Goal: Information Seeking & Learning: Learn about a topic

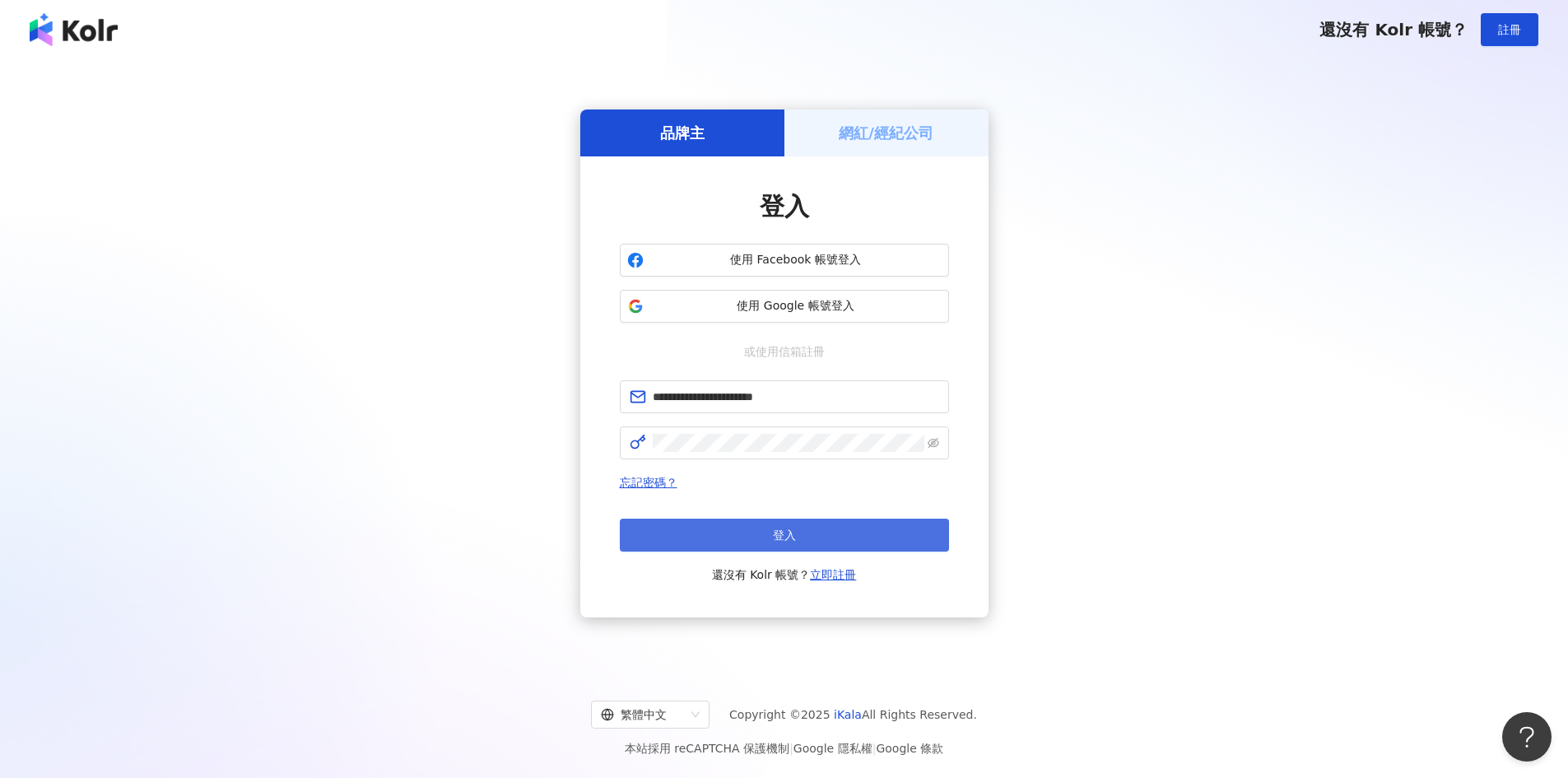
click at [804, 535] on button "登入" at bounding box center [784, 536] width 329 height 33
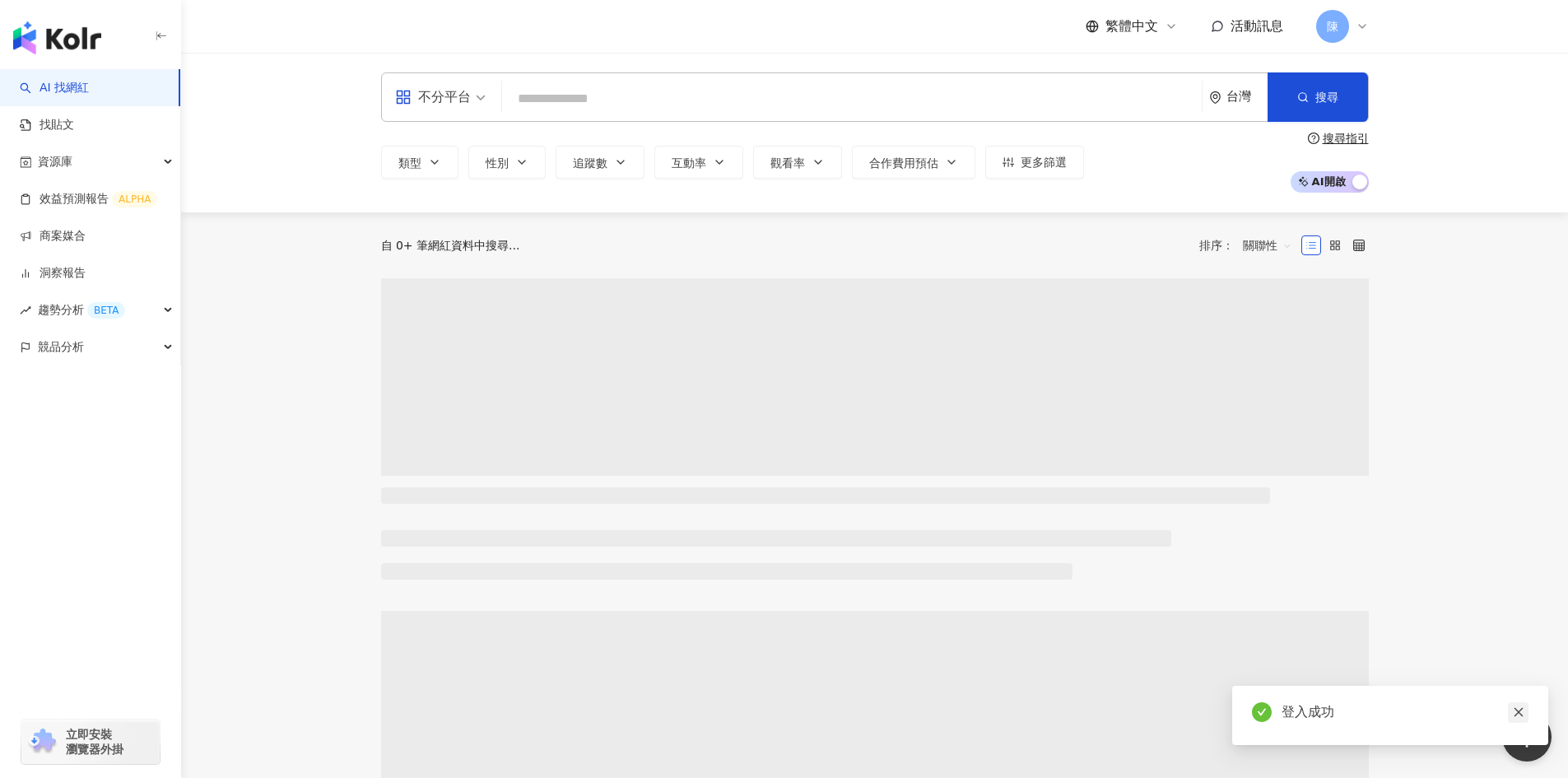
click at [1523, 711] on icon "close" at bounding box center [1519, 712] width 12 height 12
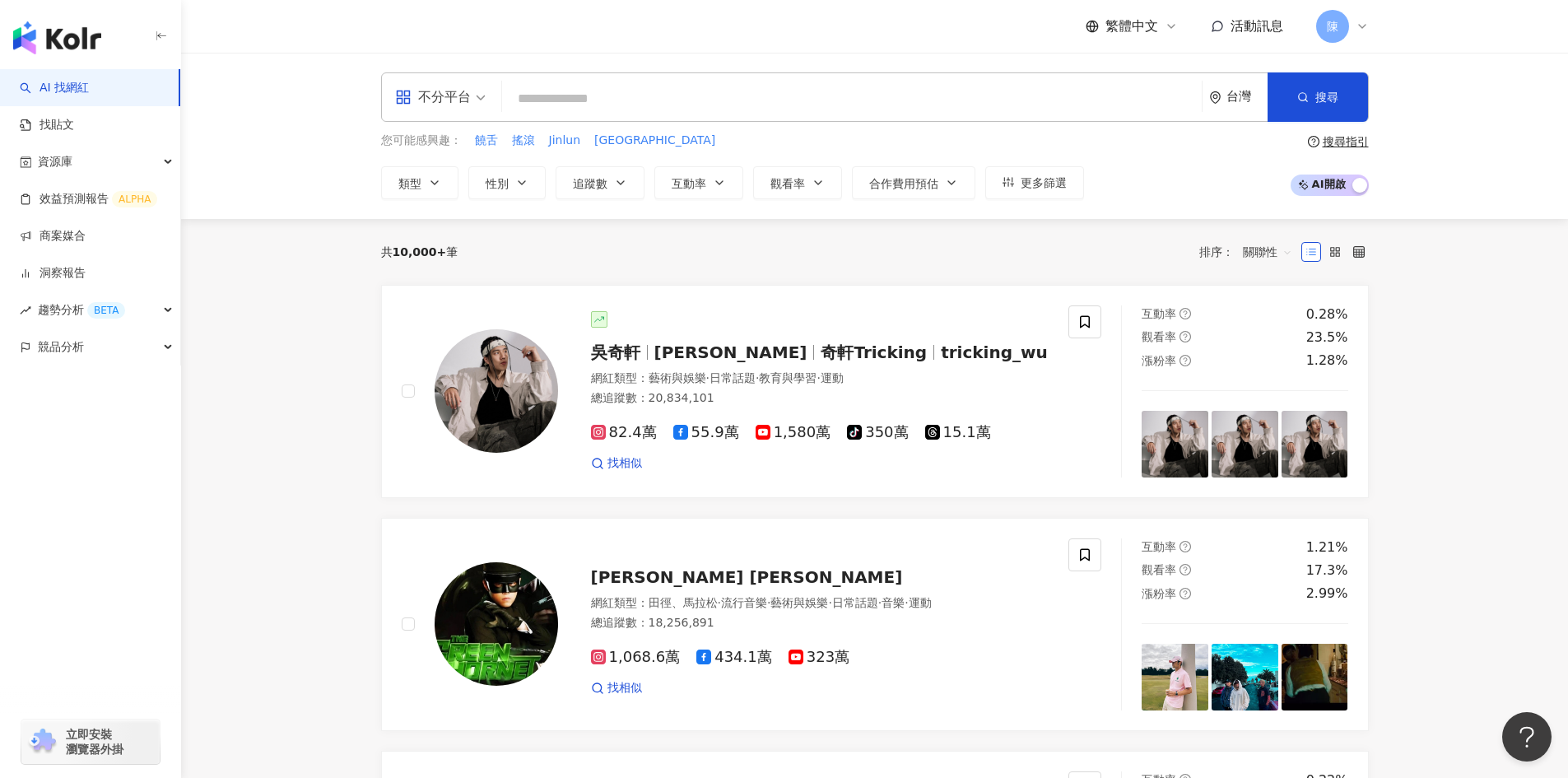
click at [605, 102] on input "search" at bounding box center [852, 99] width 686 height 32
click at [522, 101] on input "search" at bounding box center [852, 99] width 686 height 32
paste input "**********"
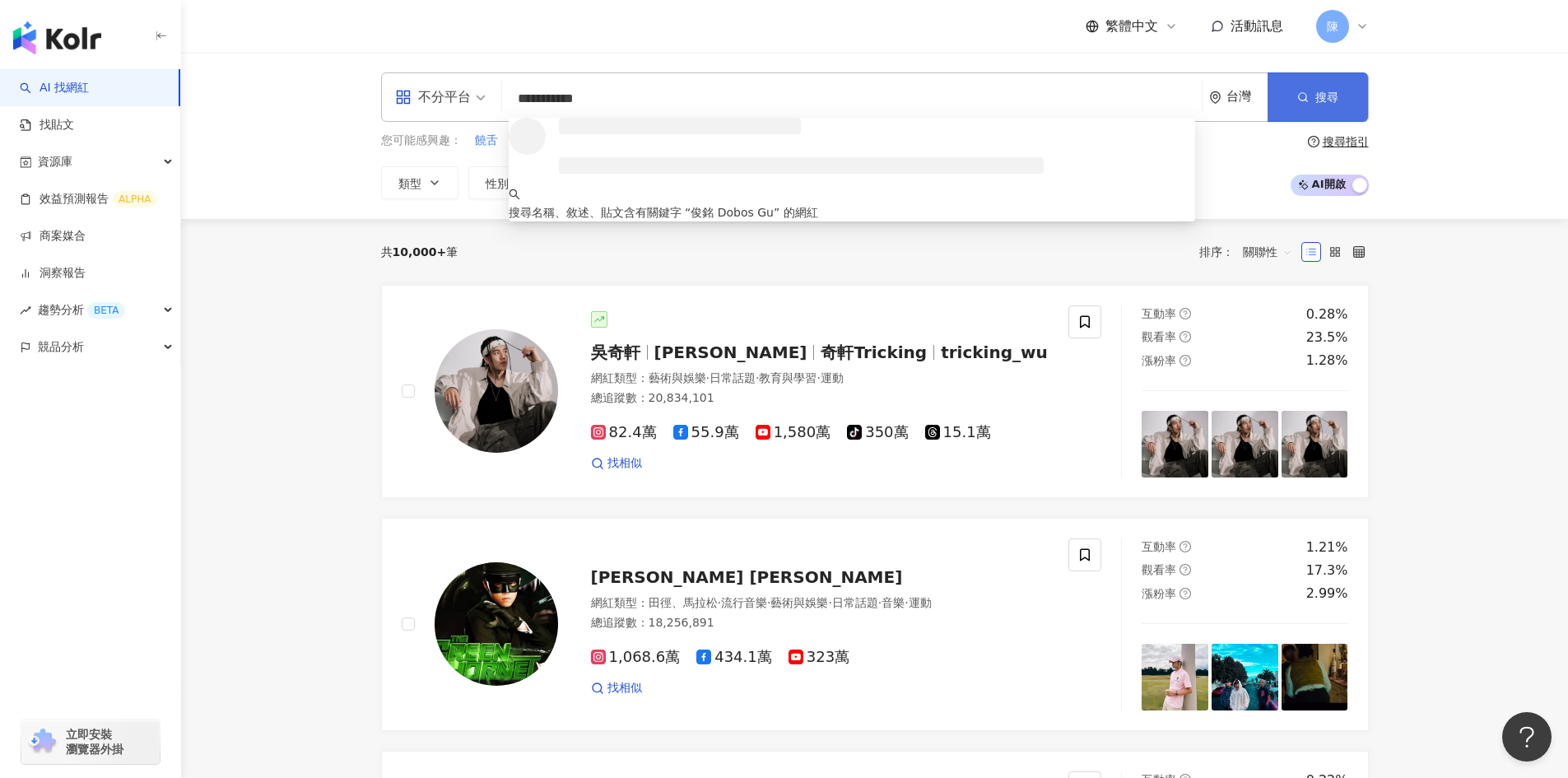
type input "**********"
click at [1308, 98] on icon "button" at bounding box center [1303, 97] width 12 height 12
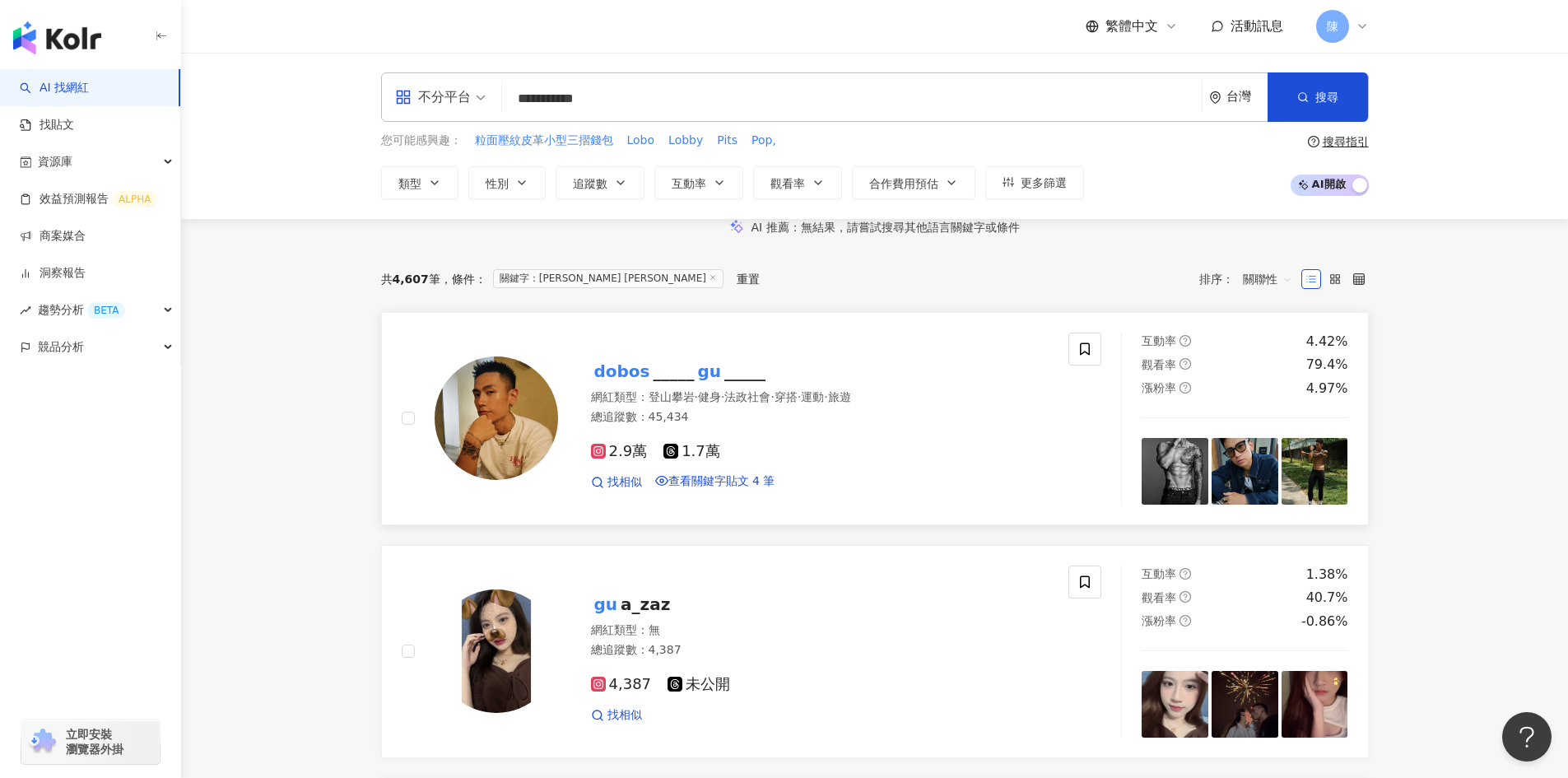
click at [608, 385] on mark "dobos" at bounding box center [622, 372] width 62 height 27
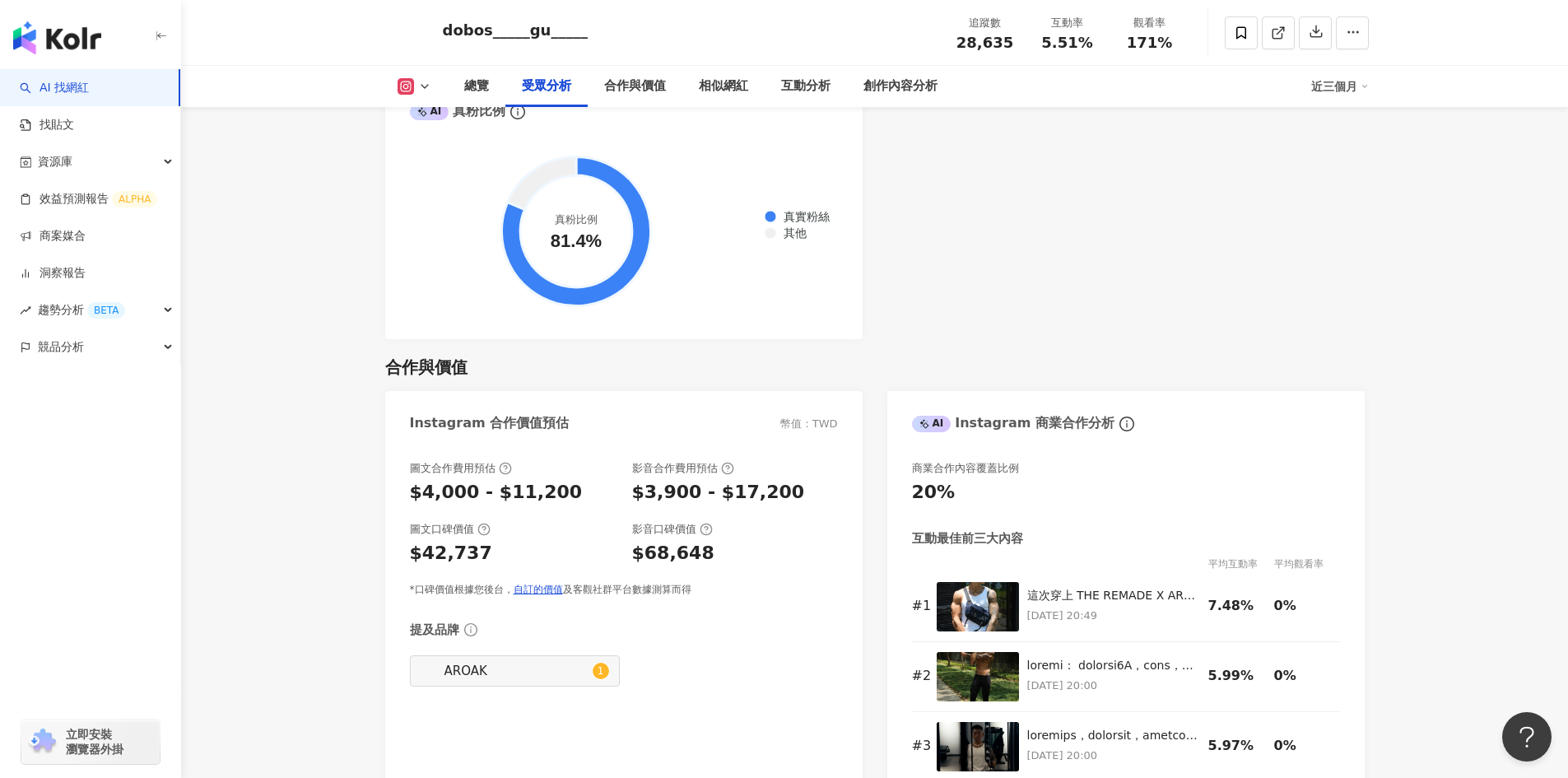
scroll to position [2141, 0]
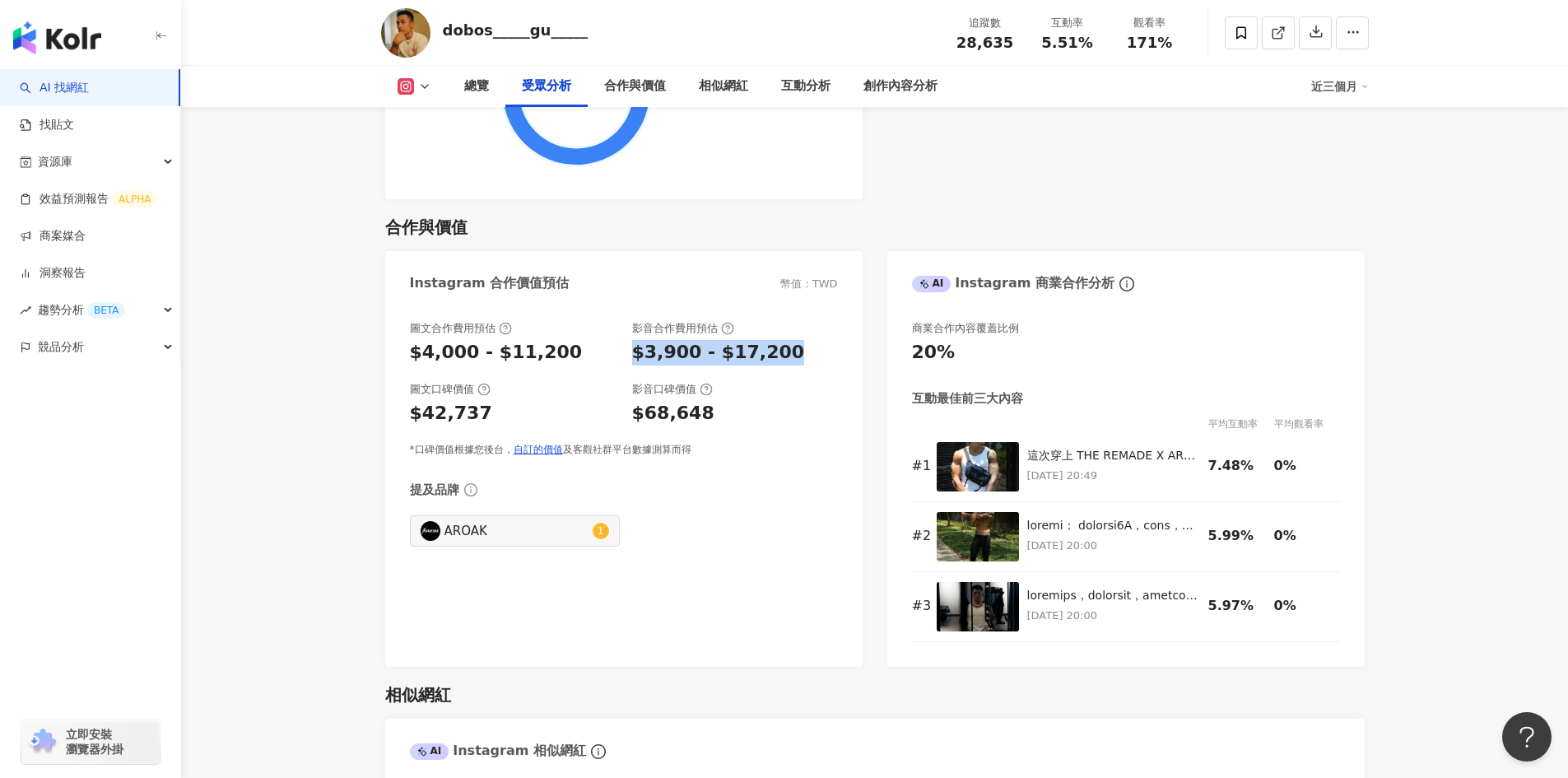
drag, startPoint x: 625, startPoint y: 352, endPoint x: 808, endPoint y: 361, distance: 183.2
click at [805, 360] on div "圖文合作費用預估 $4,000 - $11,200 影音合作費用預估 $3,900 - $17,200" at bounding box center [624, 343] width 428 height 44
click at [798, 429] on div "圖文合作費用預估 $4,000 - $11,200 影音合作費用預估 $3,900 - $17,200 圖文口碑價值 $42,737 影音口碑價值 $68,6…" at bounding box center [624, 389] width 428 height 136
drag, startPoint x: 631, startPoint y: 331, endPoint x: 696, endPoint y: 335, distance: 65.1
click at [696, 335] on div "影音合作費用預估" at bounding box center [683, 329] width 102 height 15
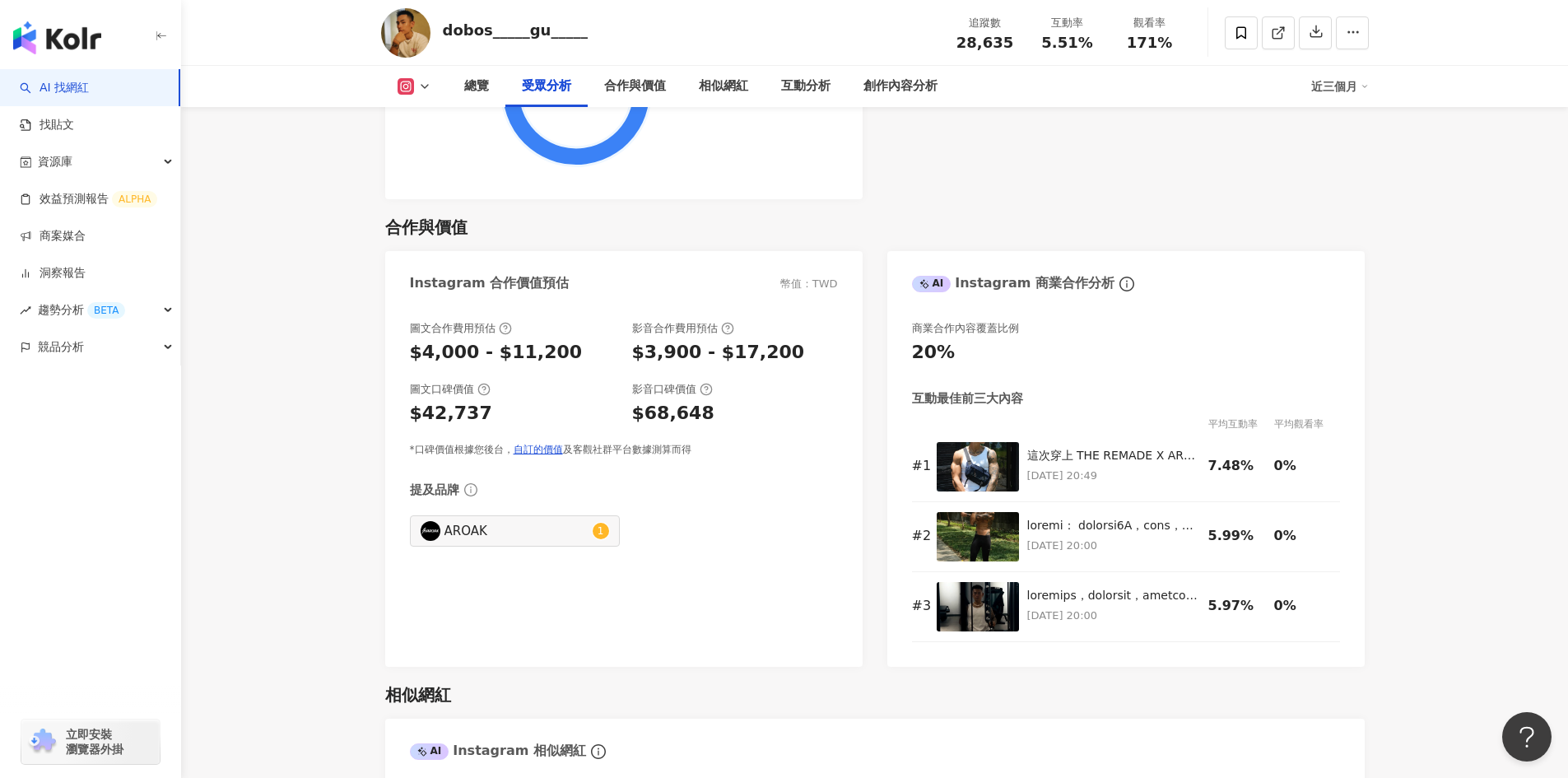
click at [787, 361] on div "$3,900 - $17,200" at bounding box center [734, 352] width 206 height 26
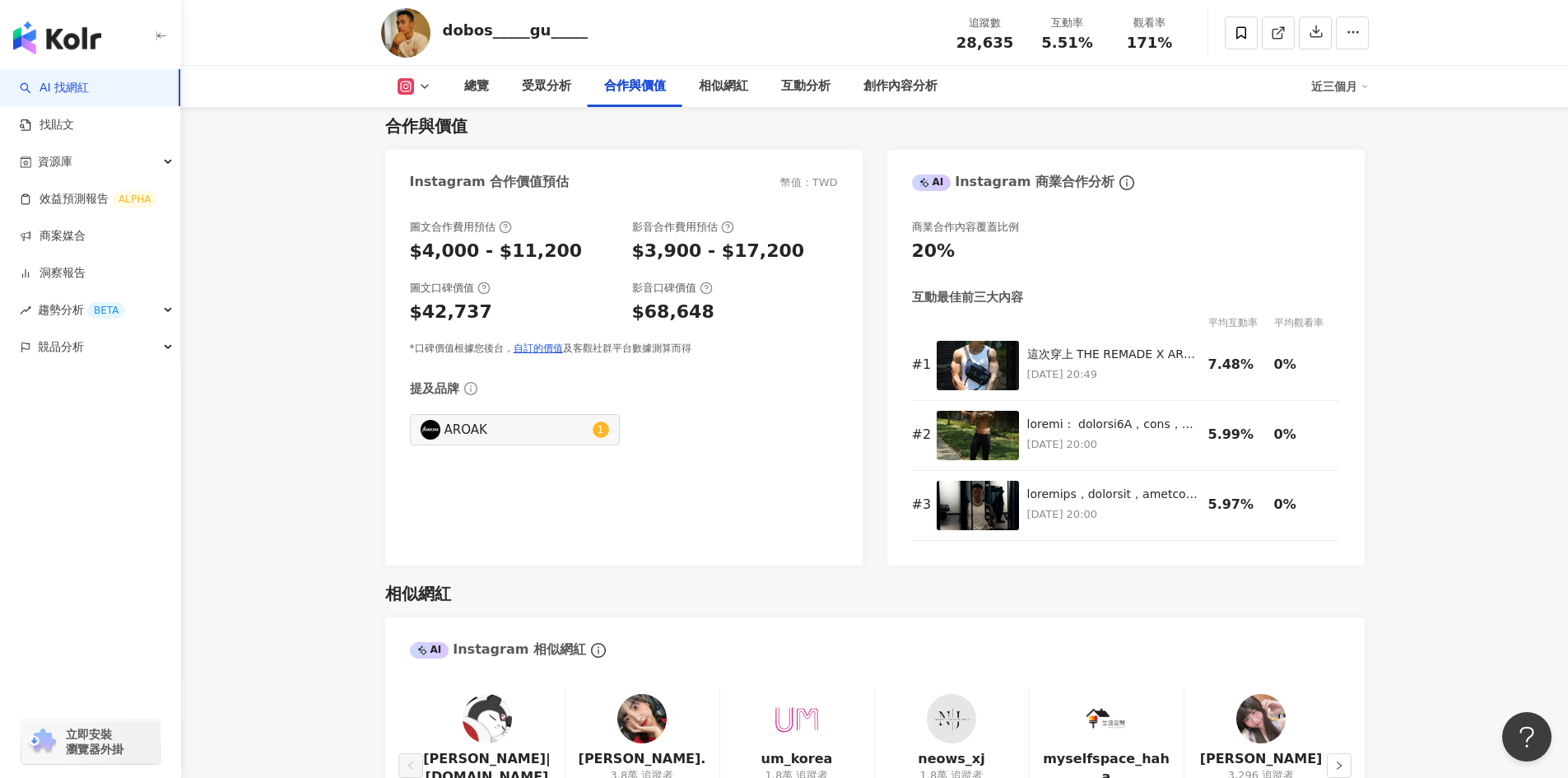
scroll to position [2223, 0]
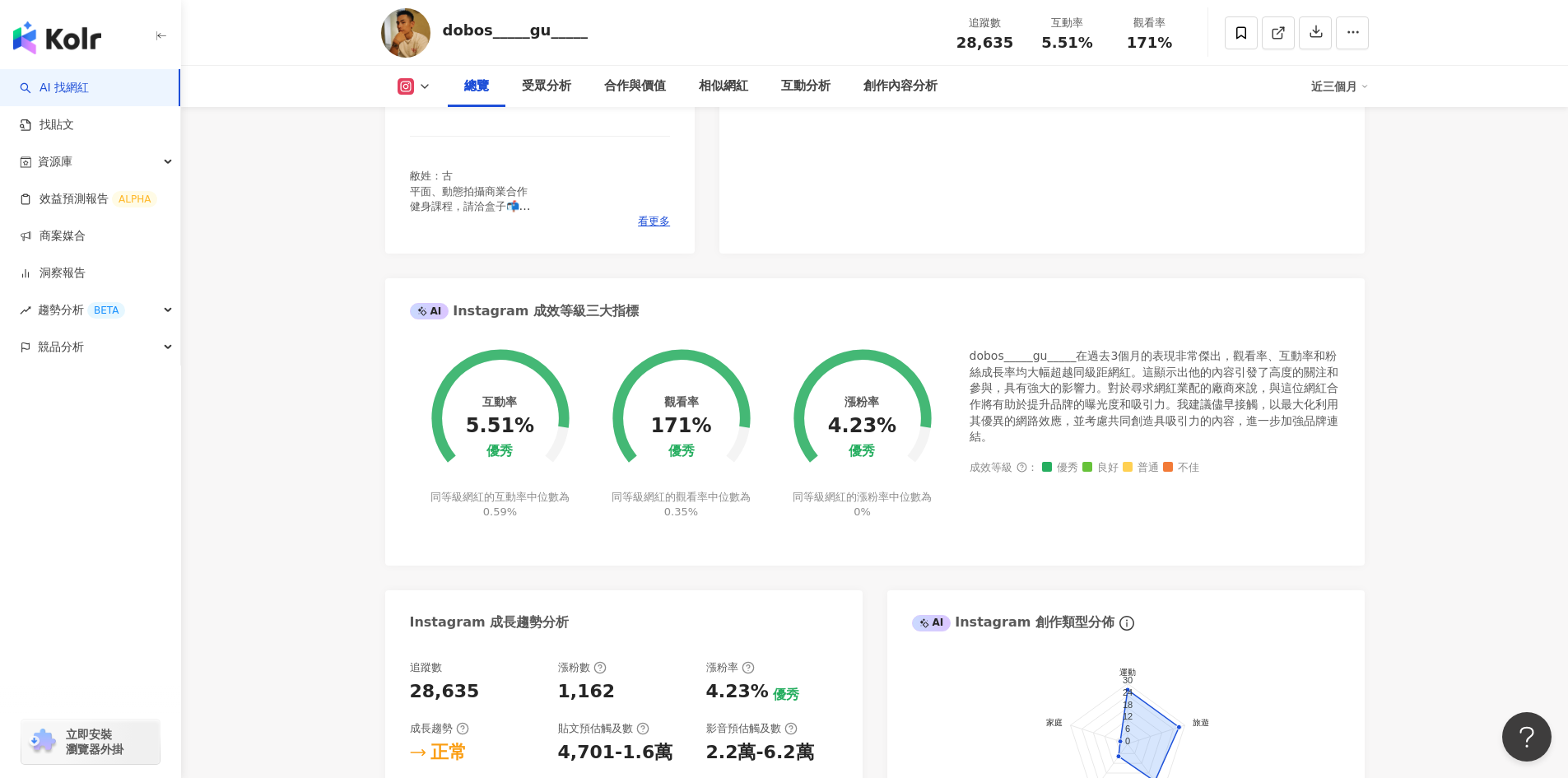
scroll to position [494, 0]
